Goal: Information Seeking & Learning: Learn about a topic

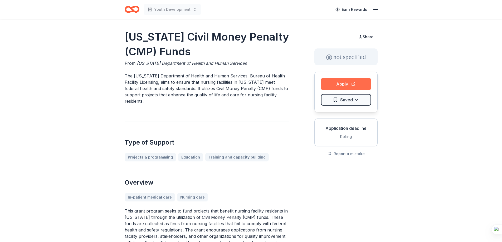
click at [342, 83] on button "Apply" at bounding box center [346, 84] width 50 height 12
drag, startPoint x: 125, startPoint y: 36, endPoint x: 161, endPoint y: 53, distance: 40.2
click at [151, 47] on h1 "Utah Civil Money Penalty (CMP) Funds" at bounding box center [207, 45] width 164 height 30
drag, startPoint x: 156, startPoint y: 51, endPoint x: 152, endPoint y: 53, distance: 4.4
click at [150, 53] on h1 "Utah Civil Money Penalty (CMP) Funds" at bounding box center [207, 45] width 164 height 30
